Goal: Task Accomplishment & Management: Use online tool/utility

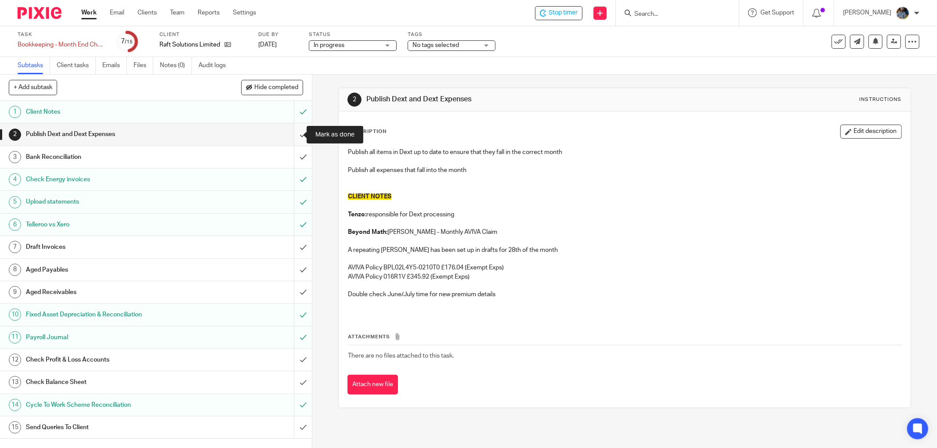
click at [293, 132] on input "submit" at bounding box center [156, 134] width 312 height 22
drag, startPoint x: 292, startPoint y: 156, endPoint x: 251, endPoint y: 158, distance: 41.3
click at [292, 156] on input "submit" at bounding box center [156, 157] width 312 height 22
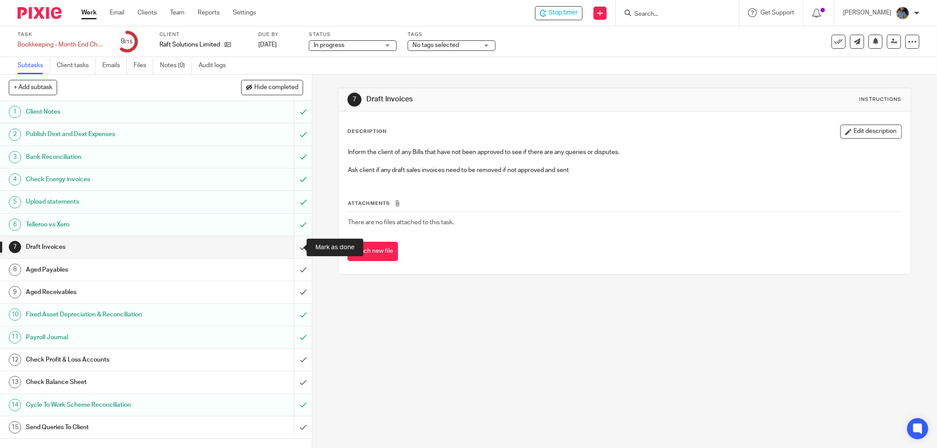
click at [295, 247] on input "submit" at bounding box center [156, 247] width 312 height 22
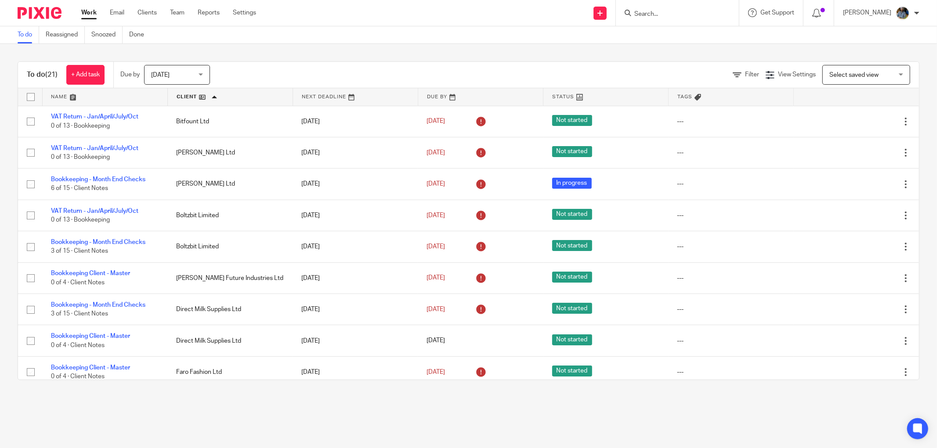
scroll to position [195, 0]
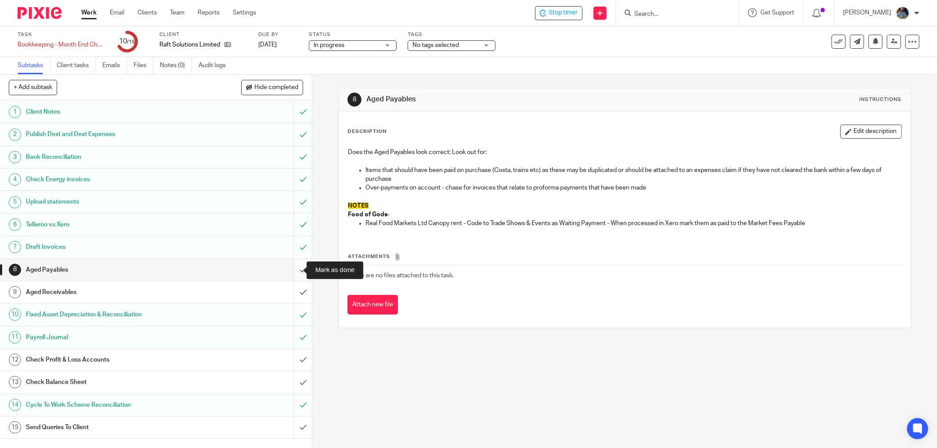
click at [294, 272] on input "submit" at bounding box center [156, 270] width 312 height 22
click at [296, 289] on input "submit" at bounding box center [156, 292] width 312 height 22
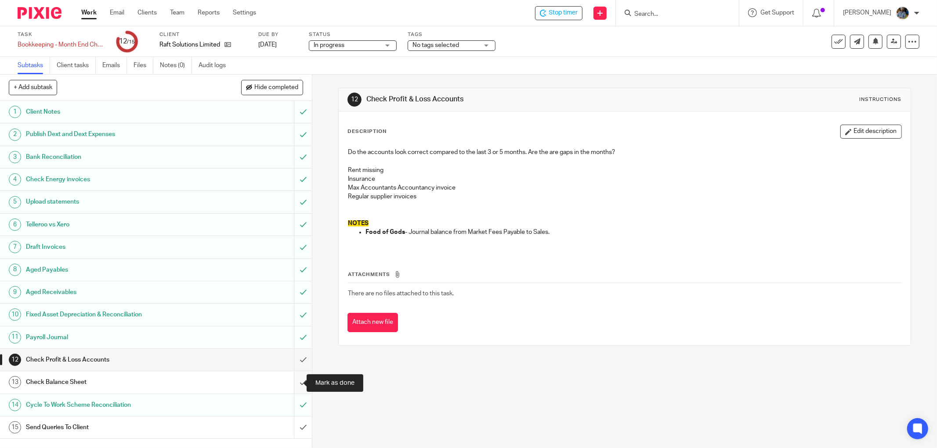
click at [295, 384] on input "submit" at bounding box center [156, 382] width 312 height 22
click at [293, 359] on input "submit" at bounding box center [156, 360] width 312 height 22
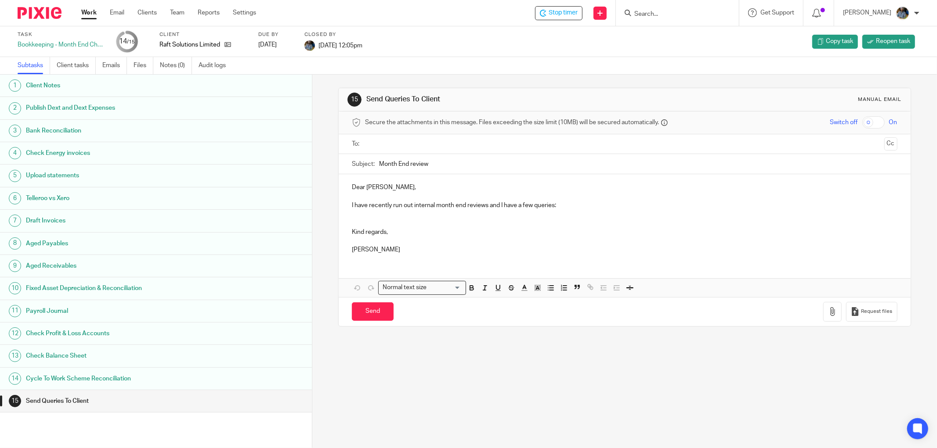
click at [512, 47] on div "Task Bookkeeping - Month End Checks 14 /15 Client Raft Solutions Limited Due by…" at bounding box center [393, 41] width 751 height 21
click at [570, 16] on span "Stop timer" at bounding box center [562, 12] width 29 height 9
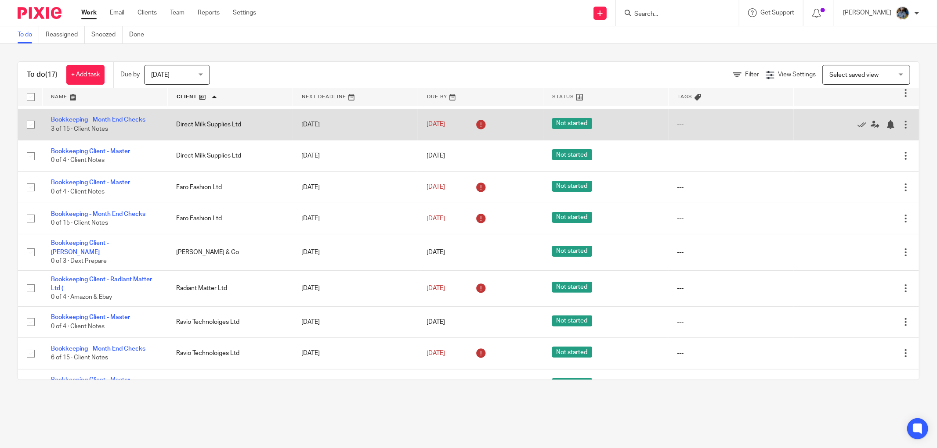
scroll to position [195, 0]
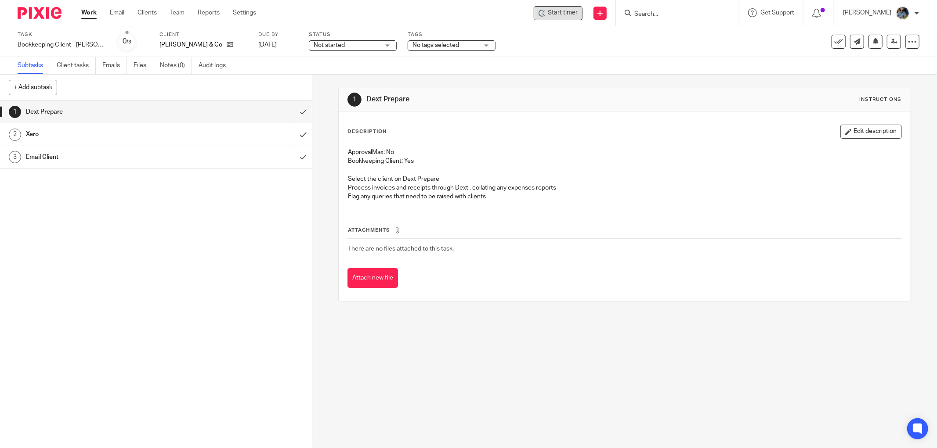
click at [573, 10] on span "Start timer" at bounding box center [563, 12] width 30 height 9
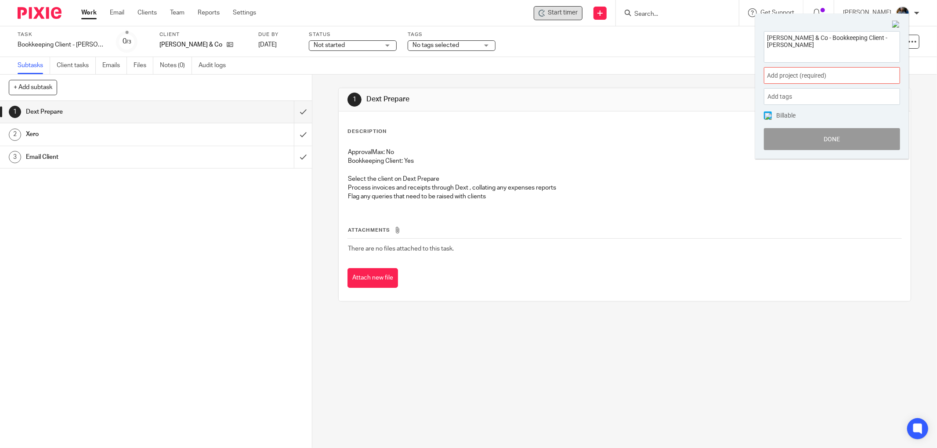
click at [831, 73] on span "Add project (required) :" at bounding box center [822, 75] width 111 height 9
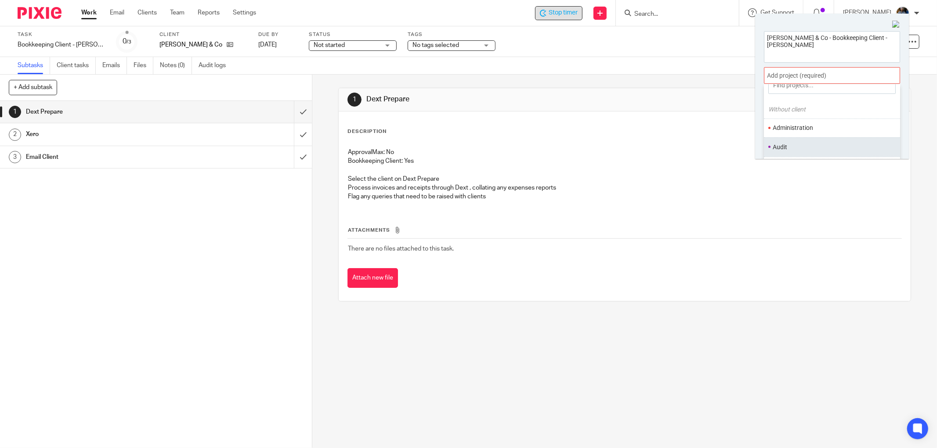
scroll to position [49, 0]
click at [799, 125] on ul "Bookkeeping" at bounding box center [832, 129] width 136 height 19
click at [818, 129] on li "Bookkeeping" at bounding box center [829, 129] width 115 height 9
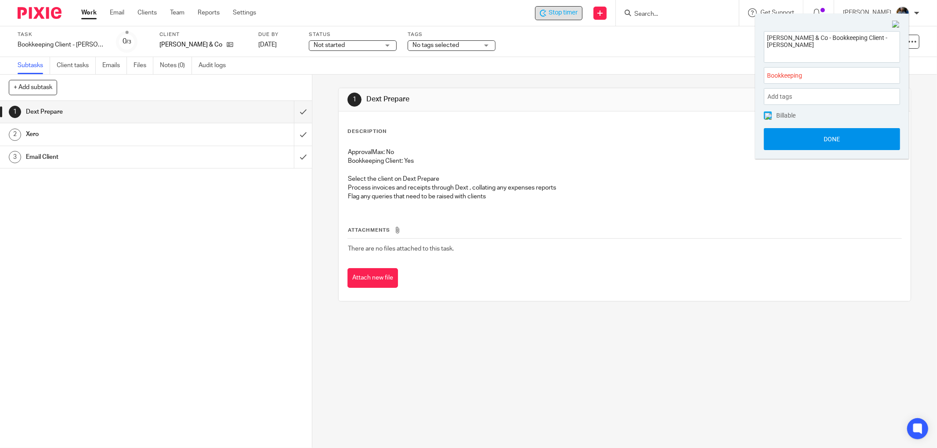
click at [831, 139] on button "Done" at bounding box center [832, 139] width 136 height 22
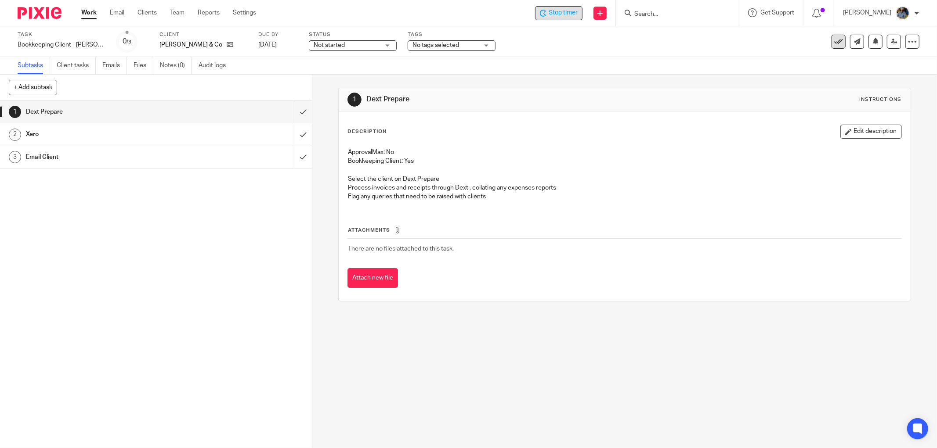
click at [834, 38] on icon at bounding box center [838, 41] width 9 height 9
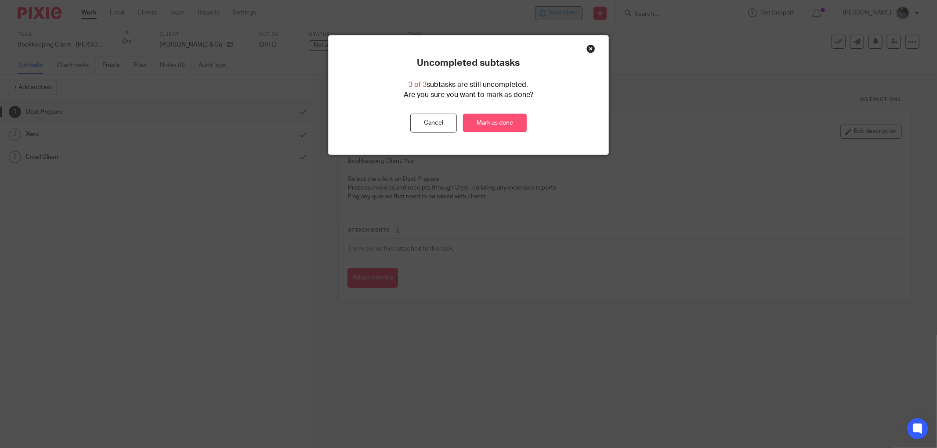
click at [502, 124] on link "Mark as done" at bounding box center [495, 123] width 64 height 19
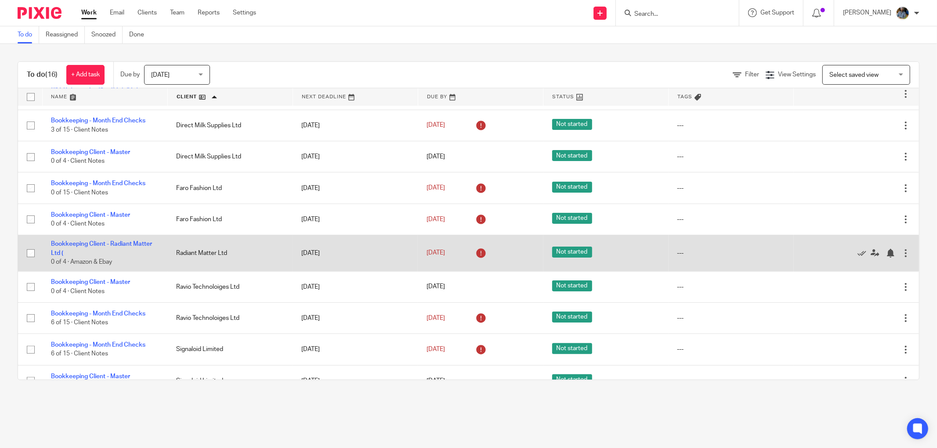
scroll to position [236, 0]
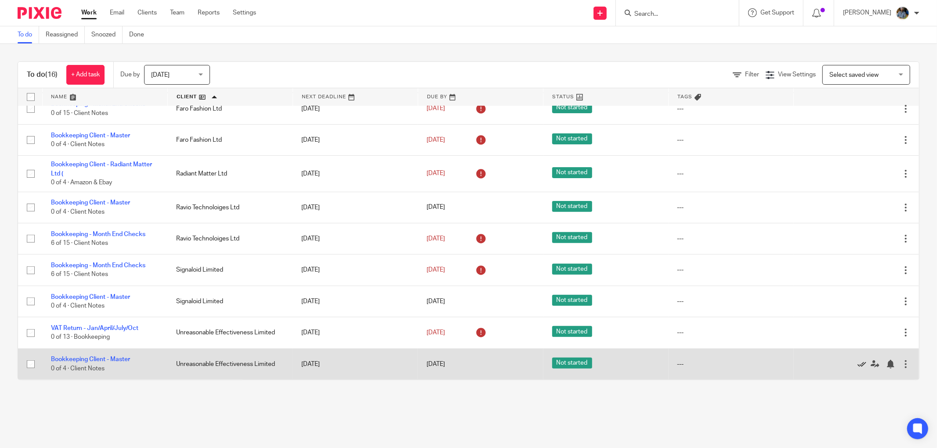
click at [857, 364] on icon at bounding box center [861, 364] width 9 height 9
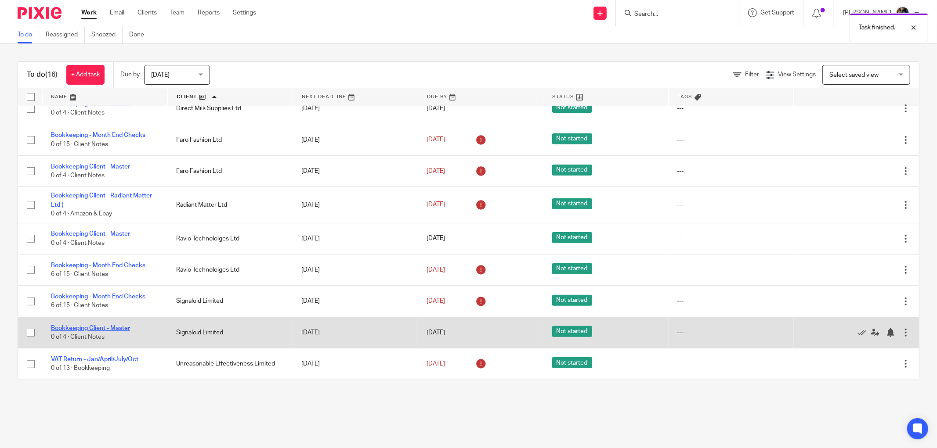
scroll to position [205, 0]
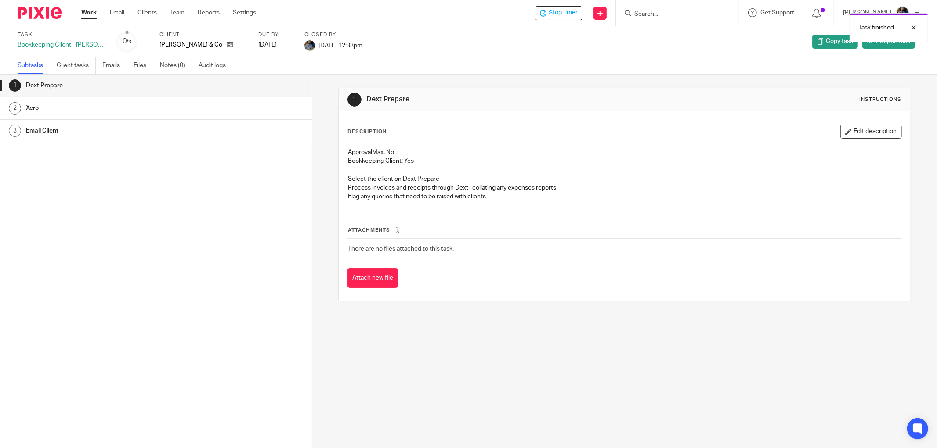
click at [554, 11] on div "Task finished." at bounding box center [699, 25] width 460 height 33
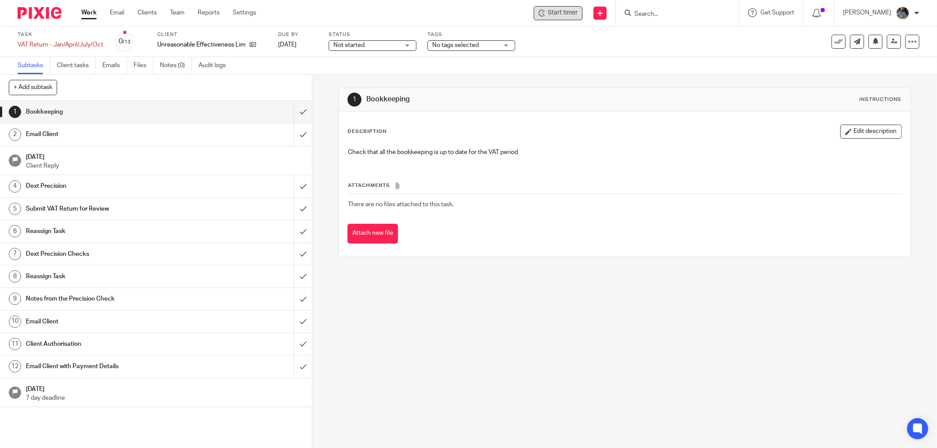
click at [559, 12] on span "Start timer" at bounding box center [563, 12] width 30 height 9
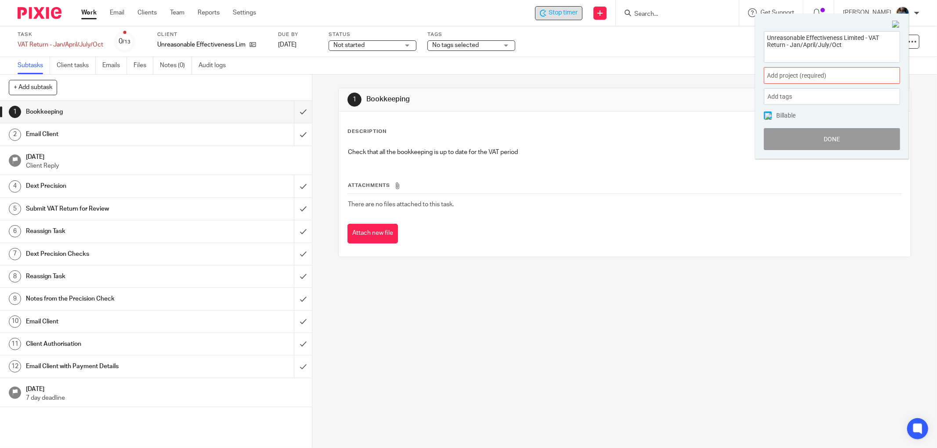
click at [827, 75] on span "Add project (required) :" at bounding box center [822, 75] width 111 height 9
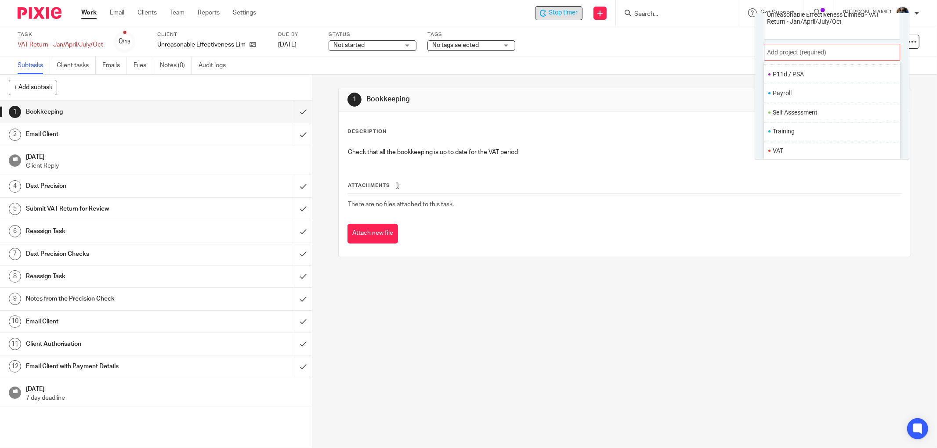
scroll to position [43, 0]
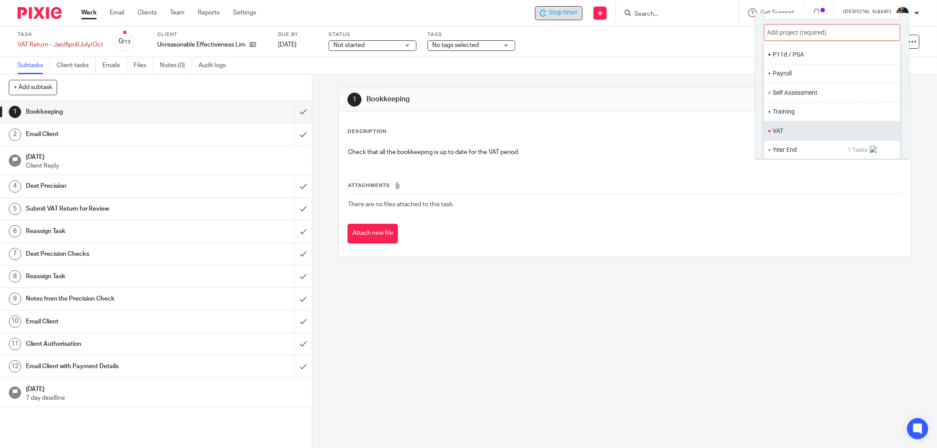
click at [773, 133] on li "VAT" at bounding box center [829, 130] width 115 height 9
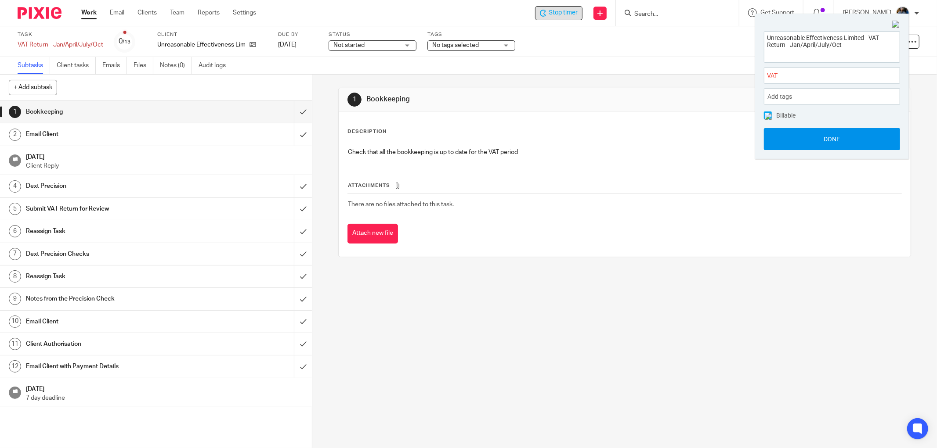
scroll to position [0, 0]
click at [824, 141] on button "Done" at bounding box center [832, 139] width 136 height 22
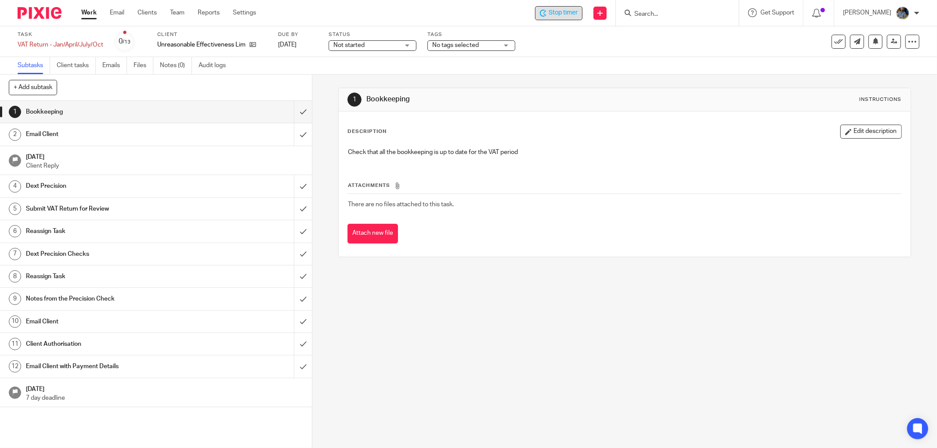
click at [545, 91] on div "1 Bookkeeping Instructions" at bounding box center [625, 99] width 572 height 23
